Goal: Task Accomplishment & Management: Complete application form

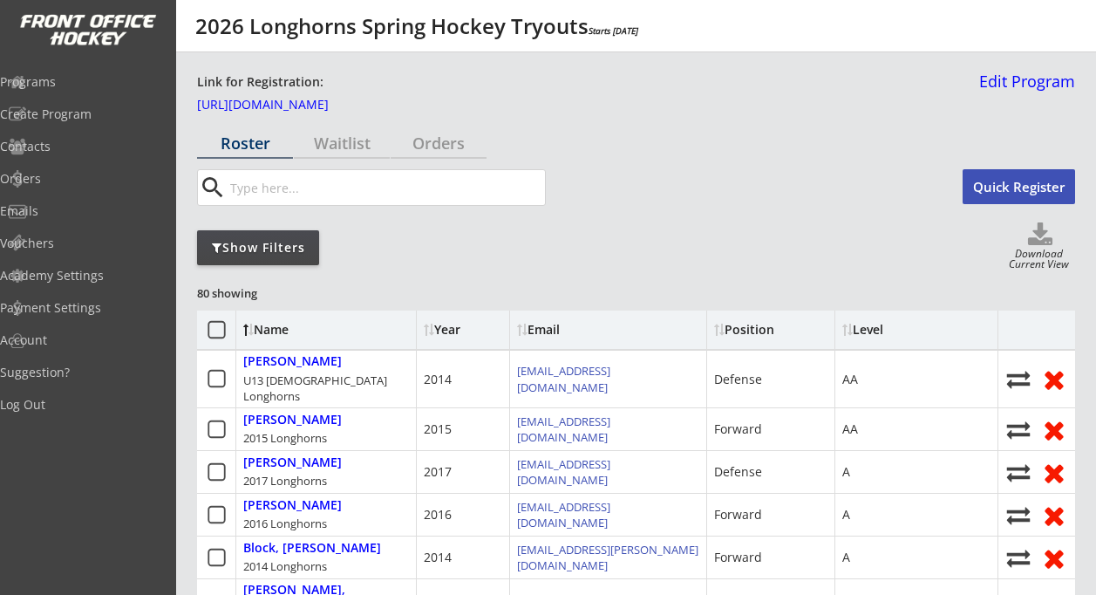
click at [1007, 200] on button "Quick Register" at bounding box center [1018, 186] width 112 height 35
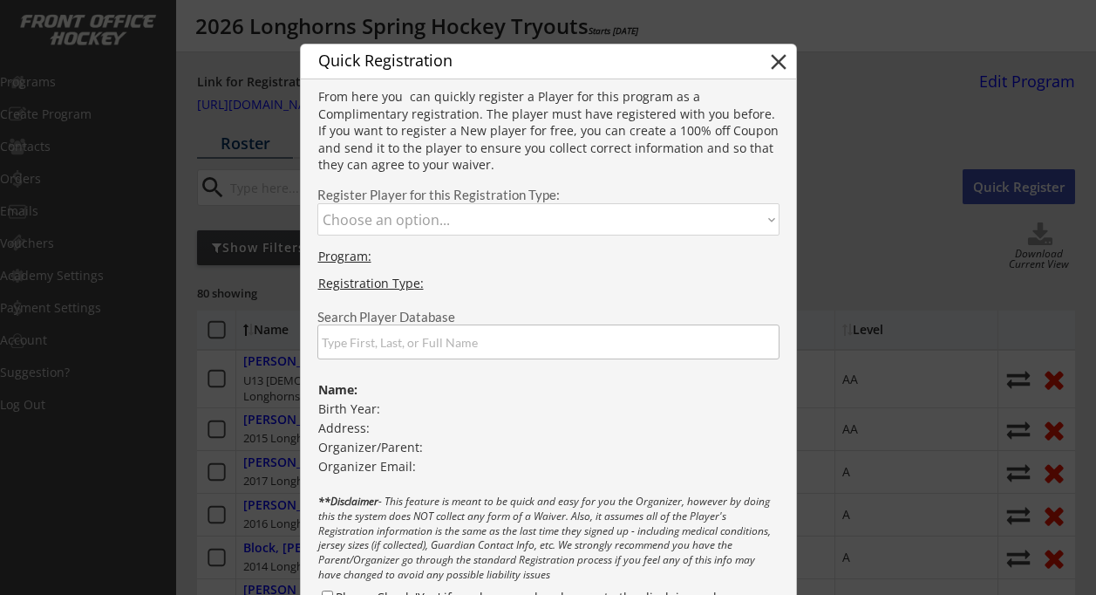
click at [561, 213] on select "Choose an option... 2019 Longhorns 2018 Longhorns 2017 Longhorns 2016 Longhorns…" at bounding box center [548, 219] width 462 height 32
select select ""1348695171700984260__LOOKUP__1758830354871x615413123135307800""
click at [317, 203] on select "Choose an option... 2019 Longhorns 2018 Longhorns 2017 Longhorns 2016 Longhorns…" at bounding box center [548, 219] width 462 height 32
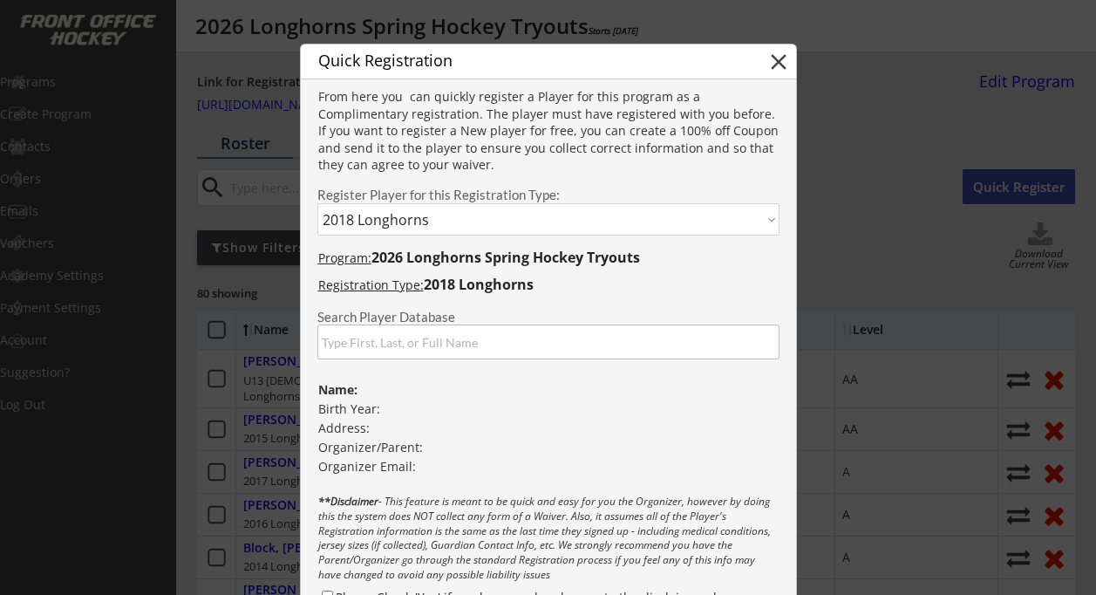
click at [478, 342] on input "input" at bounding box center [548, 341] width 462 height 35
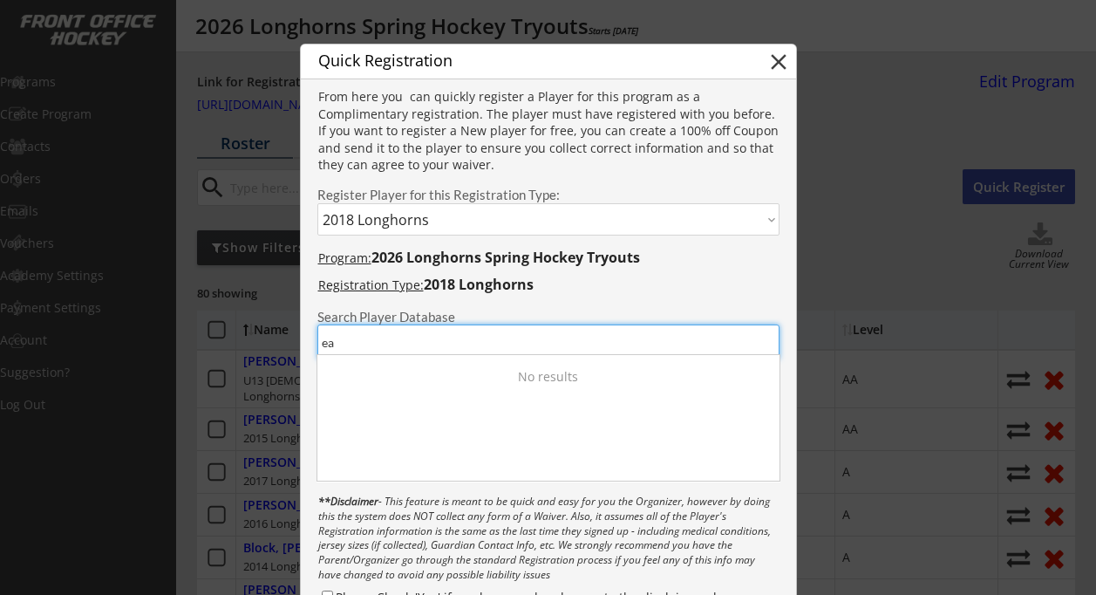
type input "e"
type input "W"
type input "Easton Gole"
click at [658, 296] on div "Registration Type: 2018 Longhorns" at bounding box center [548, 286] width 495 height 21
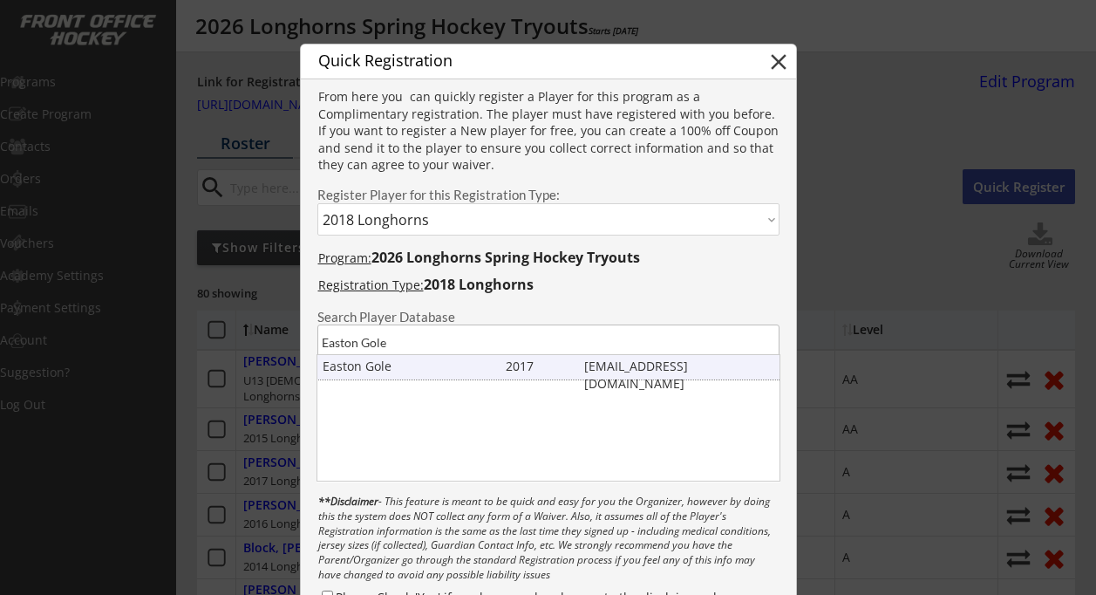
click at [446, 369] on div "Easton Gole" at bounding box center [410, 365] width 175 height 17
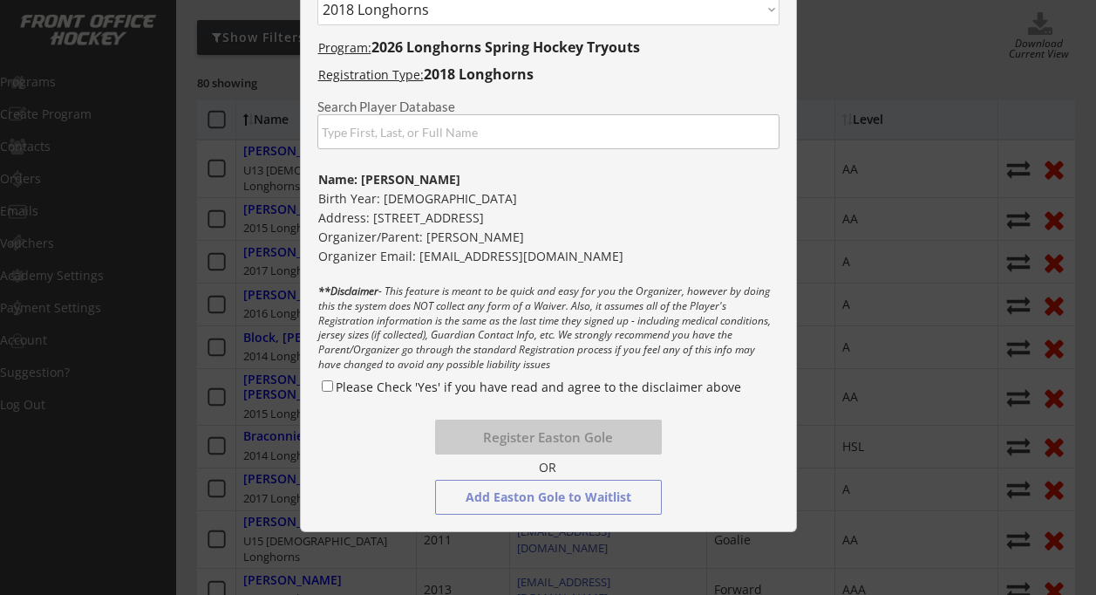
scroll to position [212, 0]
click at [328, 384] on input "Please Check 'Yes' if you have read and agree to the disclaimer above" at bounding box center [327, 383] width 11 height 11
checkbox input "true"
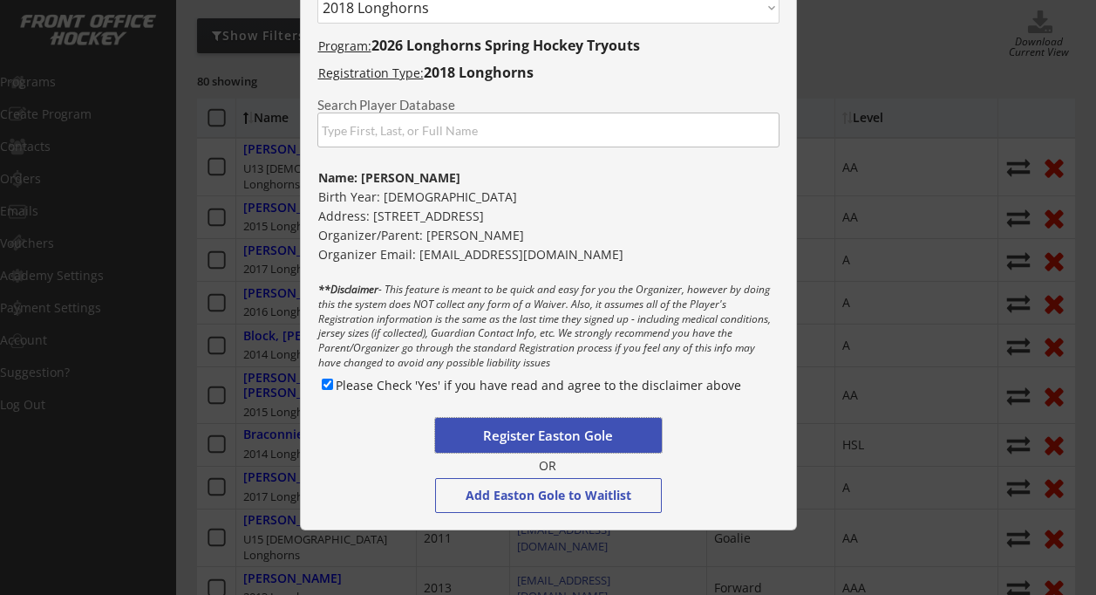
click at [554, 432] on button "Register Easton Gole" at bounding box center [548, 435] width 227 height 35
select select ""PLACEHOLDER_1427118222253""
checkbox input "false"
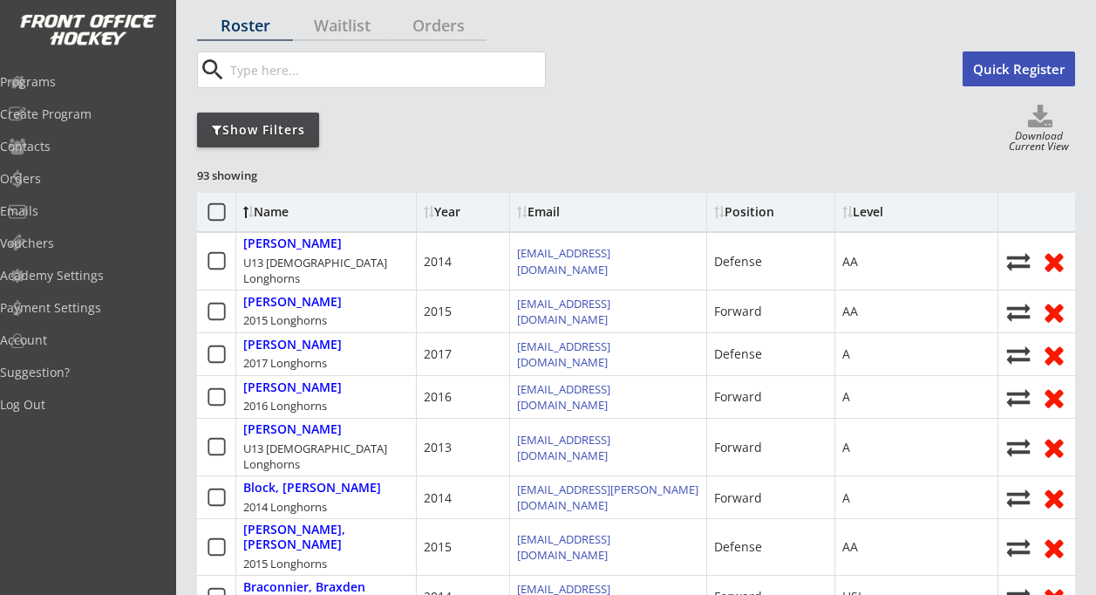
scroll to position [117, 0]
click at [288, 125] on div "Show Filters" at bounding box center [258, 130] width 122 height 17
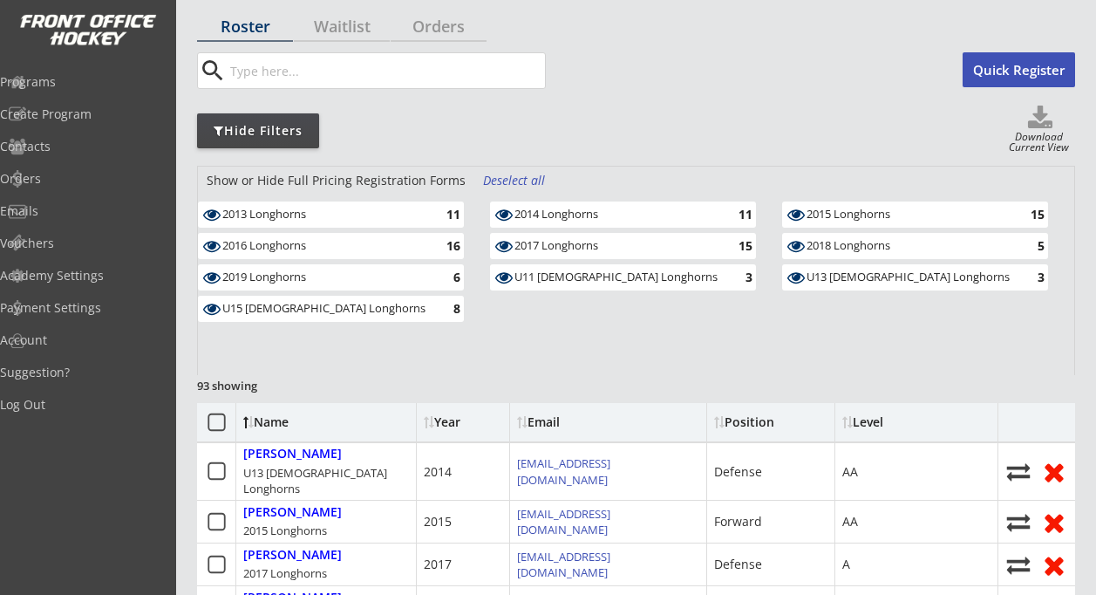
click at [849, 247] on div "2018 Longhorns" at bounding box center [907, 246] width 203 height 14
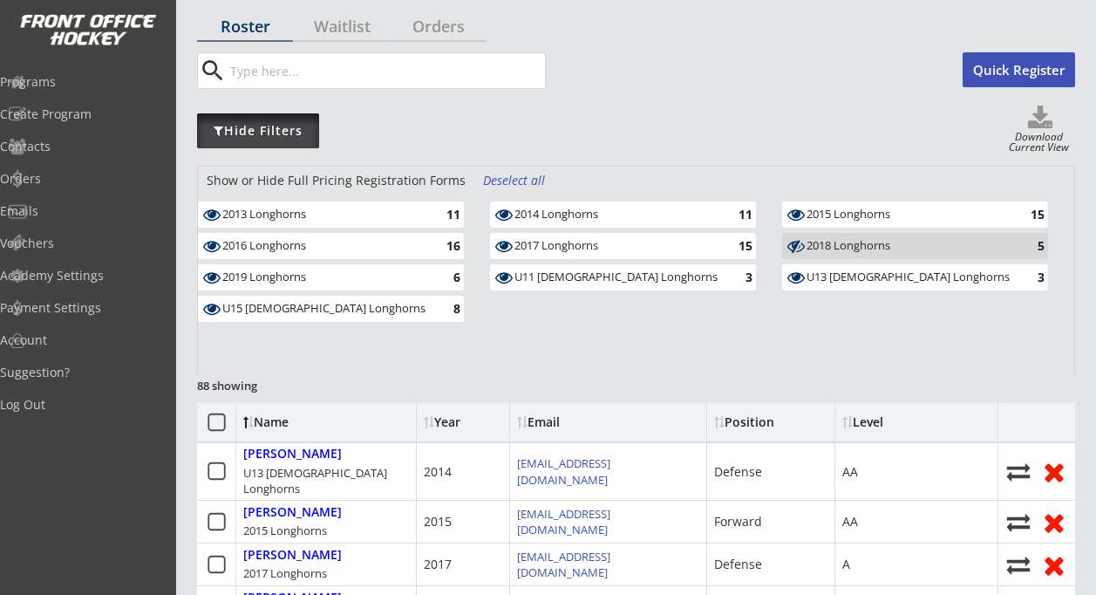
click at [280, 133] on div "Hide Filters" at bounding box center [258, 130] width 122 height 17
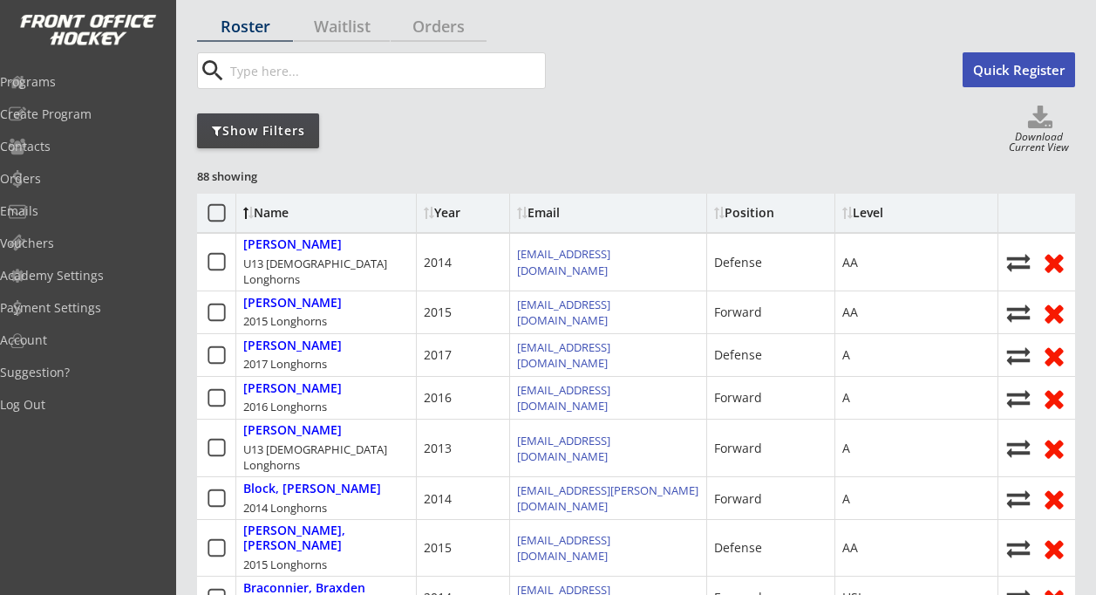
click at [280, 133] on div "Show Filters" at bounding box center [258, 130] width 122 height 17
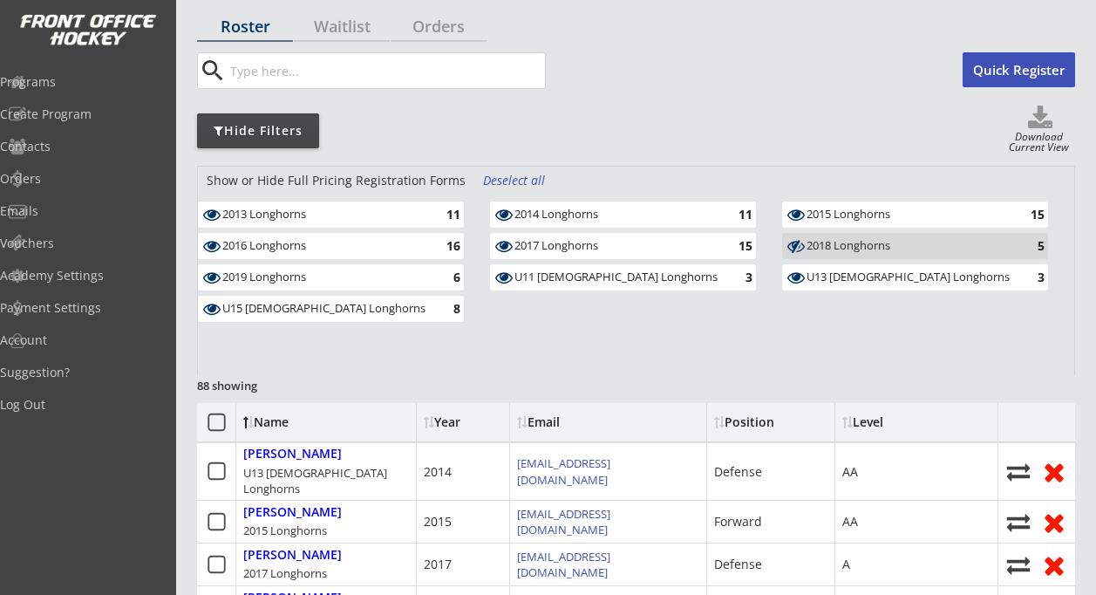
click at [527, 179] on div "Deselect all" at bounding box center [515, 180] width 65 height 17
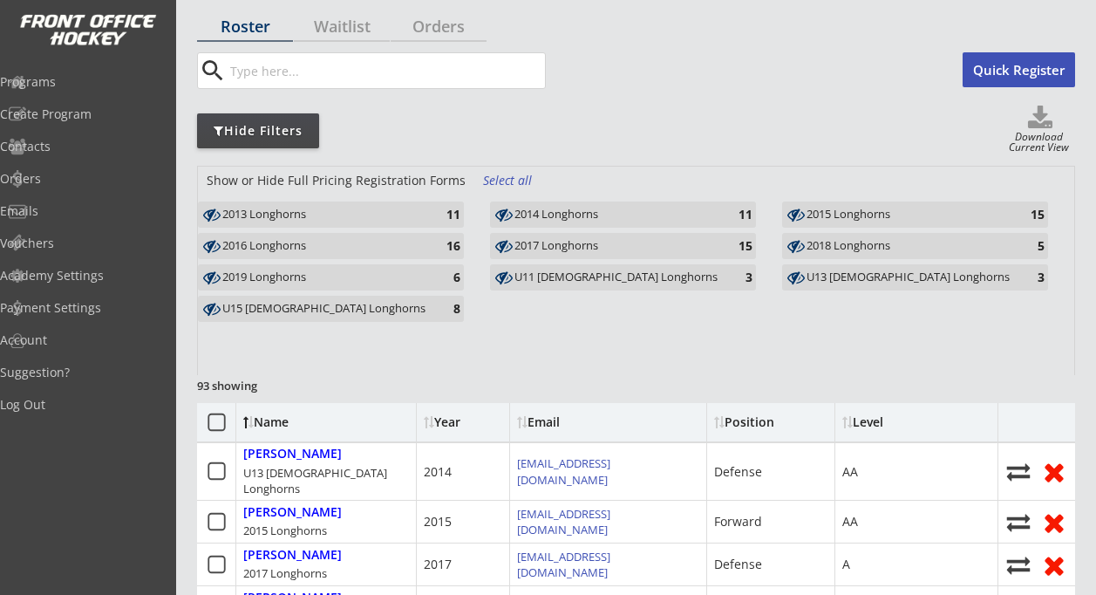
click at [837, 245] on div "2018 Longhorns" at bounding box center [907, 246] width 203 height 14
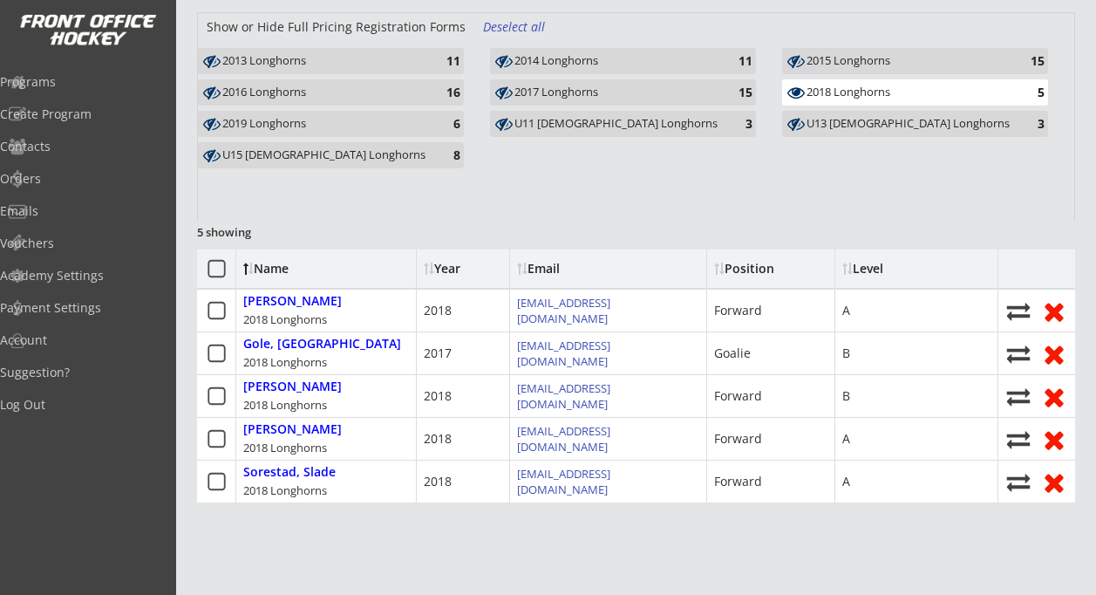
scroll to position [267, 0]
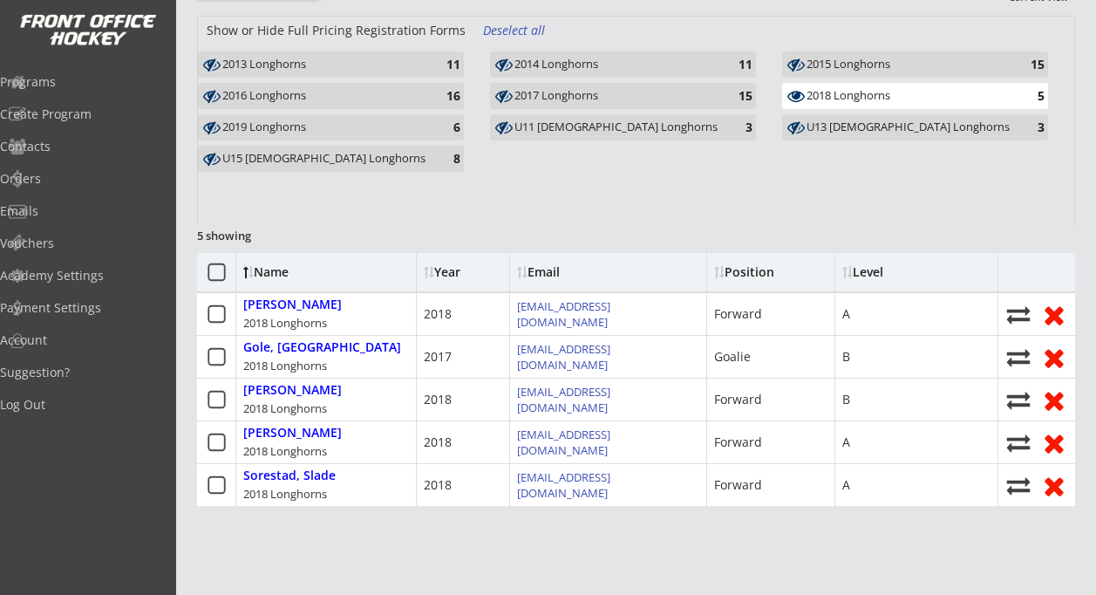
click at [542, 165] on div "2013 Longhorns 11 2014 Longhorns 11 2015 Longhorns 15 2016 [GEOGRAPHIC_DATA] 16…" at bounding box center [636, 114] width 876 height 126
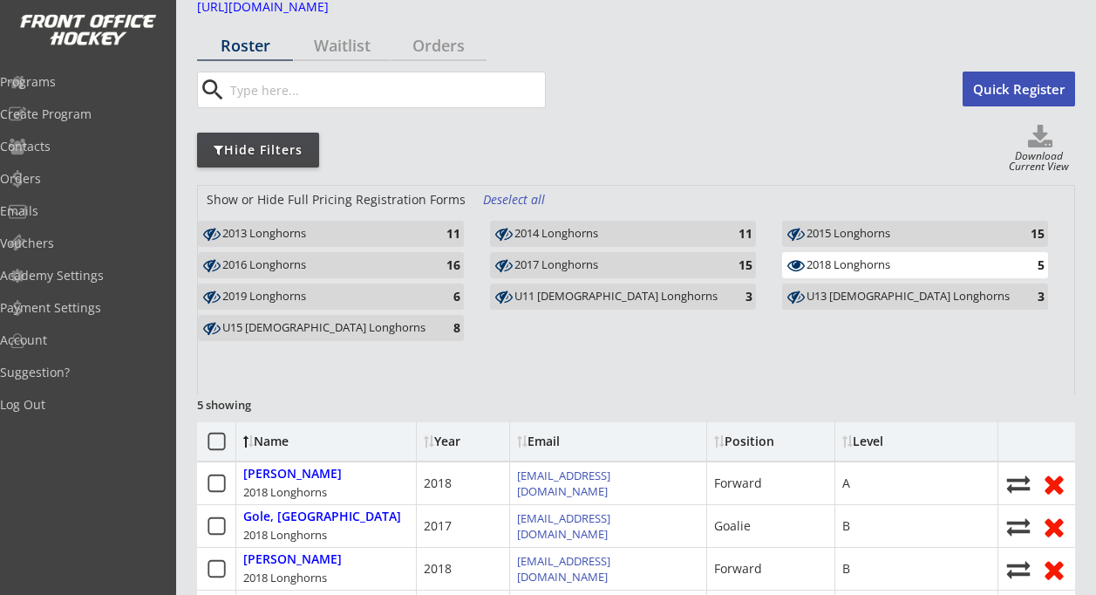
scroll to position [0, 0]
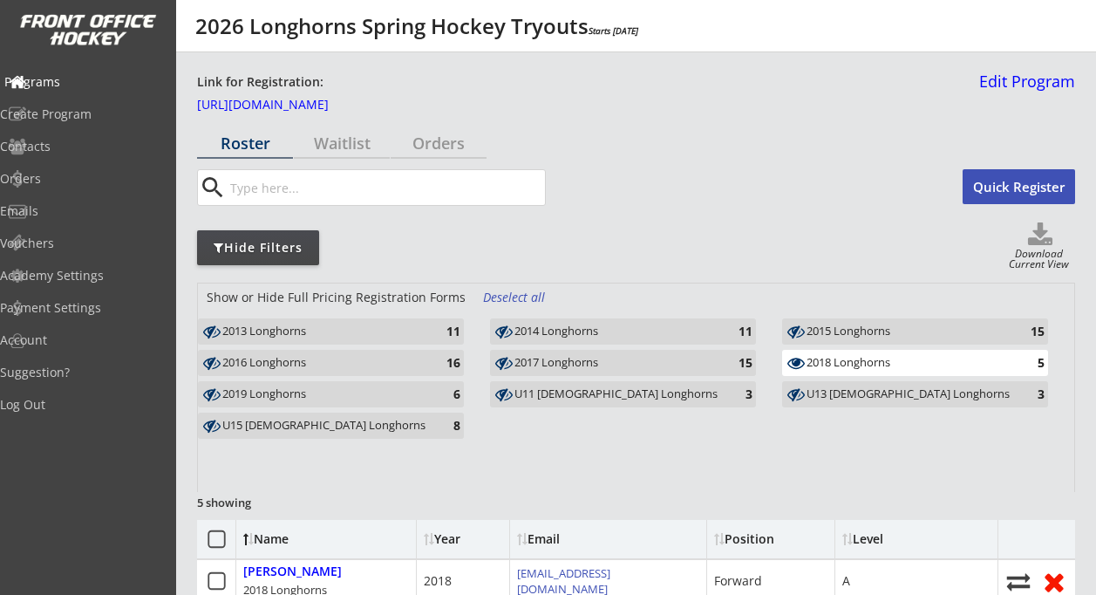
click at [65, 82] on div "Programs" at bounding box center [82, 82] width 157 height 12
